Goal: Information Seeking & Learning: Learn about a topic

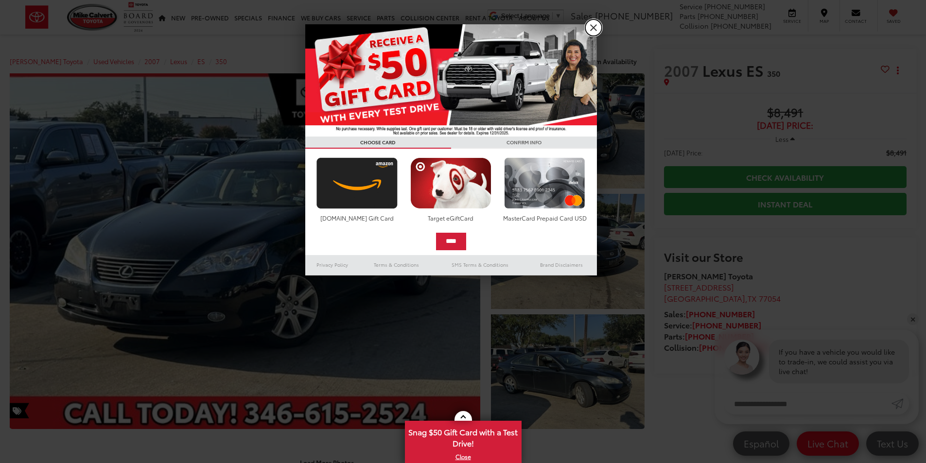
click at [593, 22] on link "X" at bounding box center [593, 27] width 17 height 17
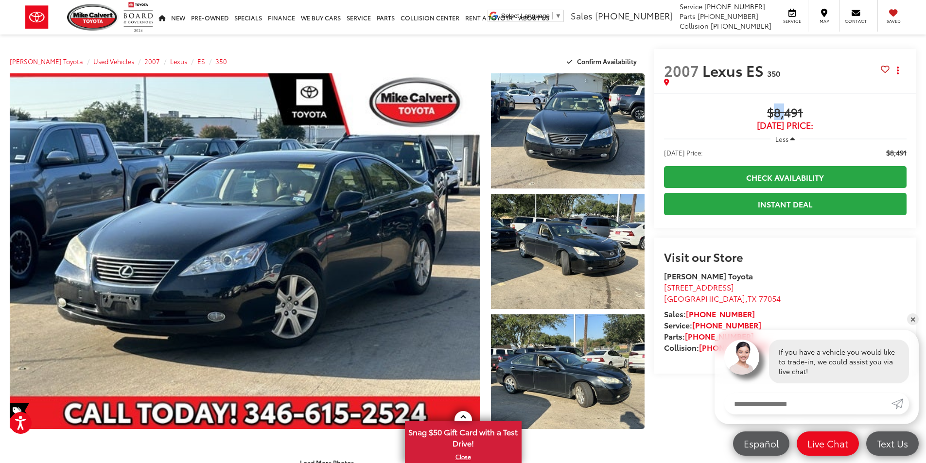
drag, startPoint x: 778, startPoint y: 108, endPoint x: 791, endPoint y: 104, distance: 13.1
click at [790, 106] on span "$8,491" at bounding box center [785, 113] width 242 height 15
click at [791, 106] on span "$8,491" at bounding box center [785, 113] width 242 height 15
drag, startPoint x: 769, startPoint y: 113, endPoint x: 784, endPoint y: 108, distance: 16.2
click at [784, 108] on span "$8,491" at bounding box center [785, 113] width 242 height 15
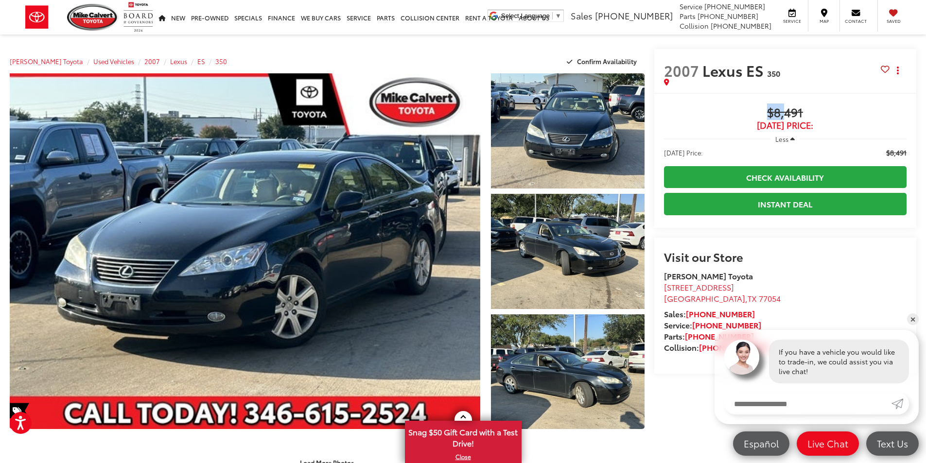
click at [785, 108] on span "$8,491" at bounding box center [785, 113] width 242 height 15
drag, startPoint x: 776, startPoint y: 108, endPoint x: 814, endPoint y: 112, distance: 38.6
click at [784, 110] on span "$8,491" at bounding box center [785, 113] width 242 height 15
click at [809, 112] on span "$8,491" at bounding box center [785, 113] width 242 height 15
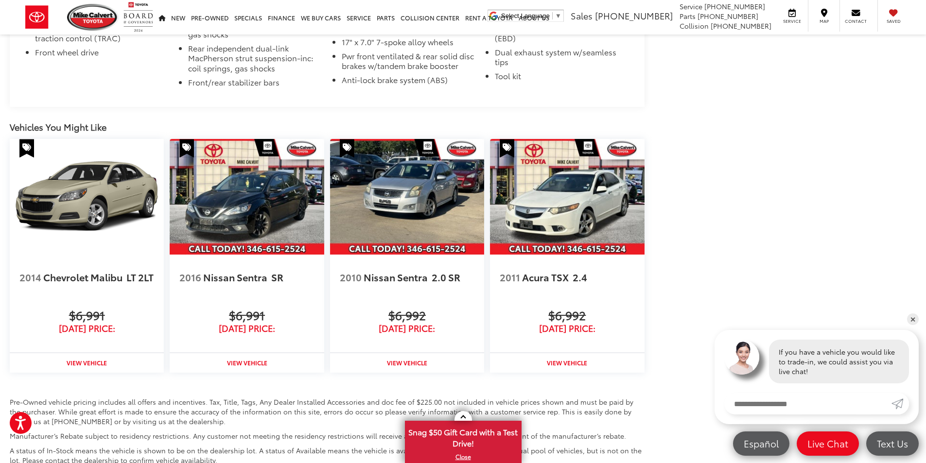
scroll to position [972, 0]
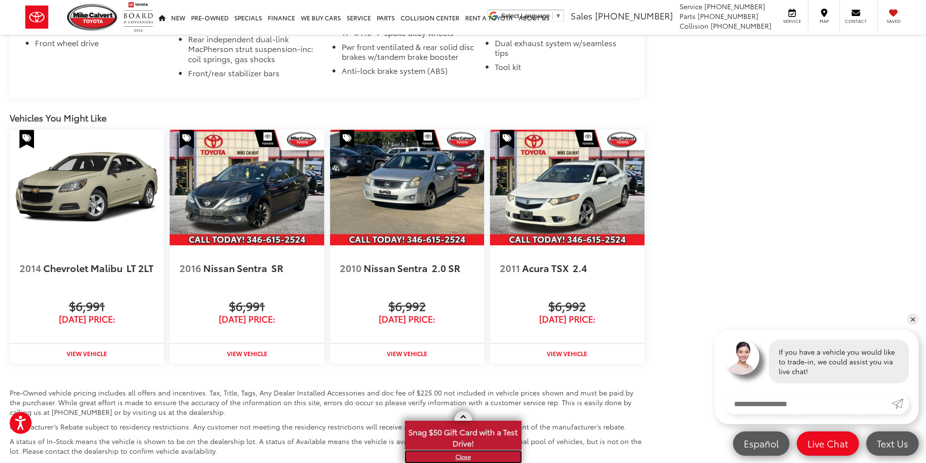
click at [464, 461] on link "X" at bounding box center [463, 456] width 115 height 11
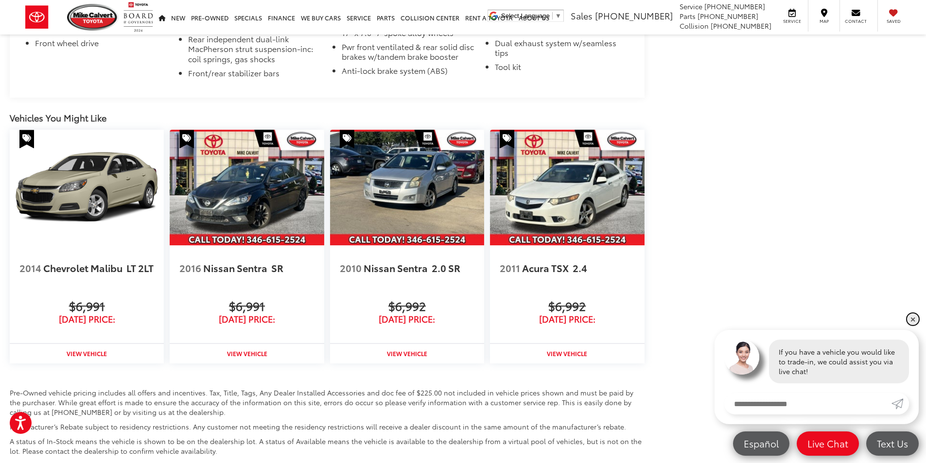
click at [910, 319] on link "✕" at bounding box center [913, 319] width 12 height 12
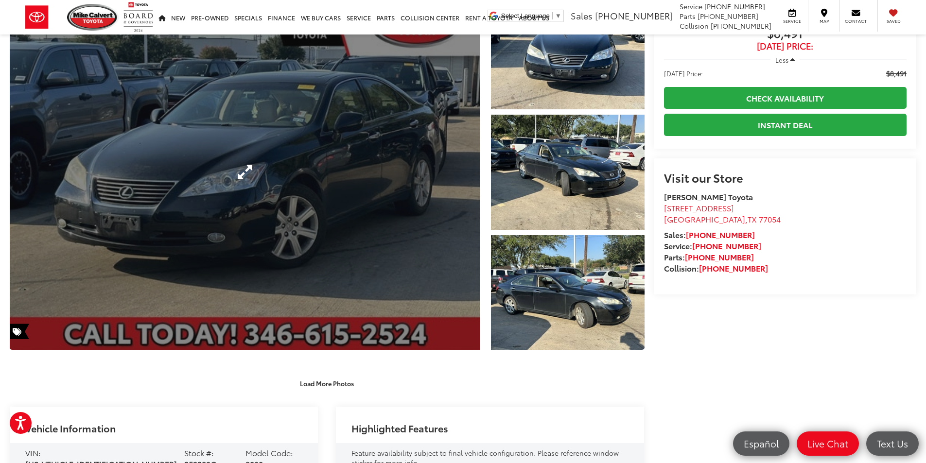
scroll to position [0, 0]
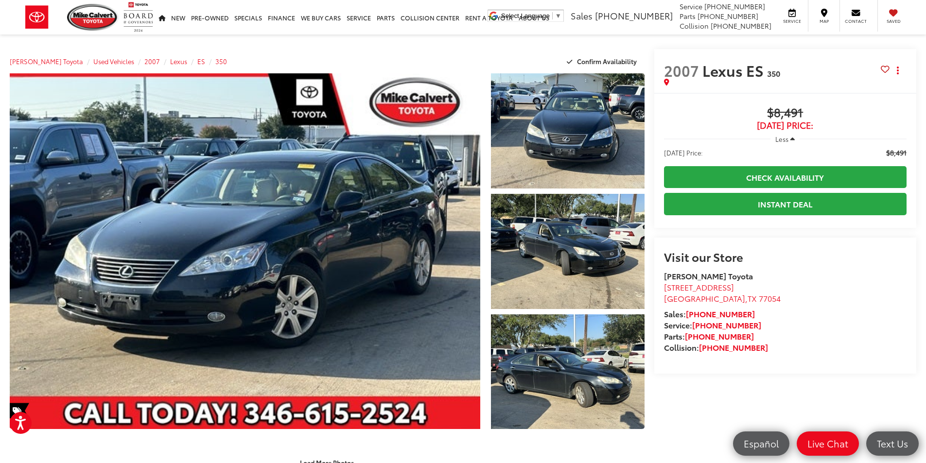
click at [488, 201] on div at bounding box center [565, 253] width 158 height 361
